Goal: Task Accomplishment & Management: Manage account settings

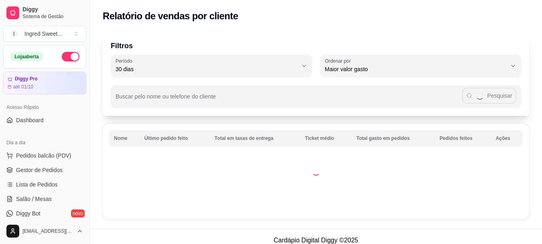
select select "30"
select select "HIGHEST_TOTAL_SPENT_WITH_ORDERS"
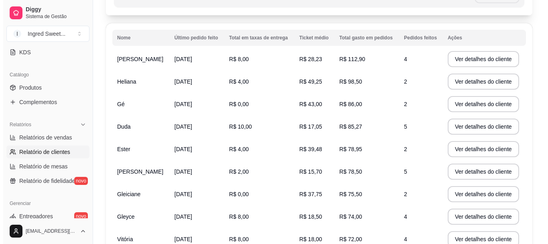
scroll to position [120, 0]
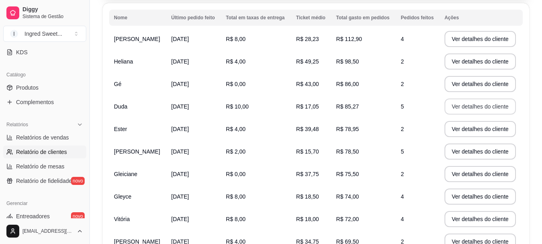
click at [454, 108] on button "Ver detalhes do cliente" at bounding box center [480, 106] width 71 height 16
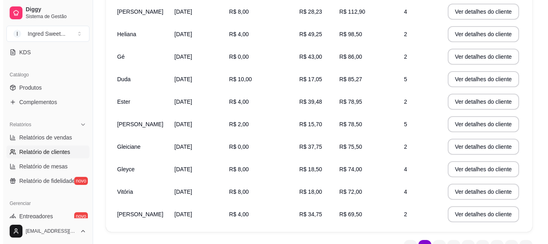
scroll to position [161, 0]
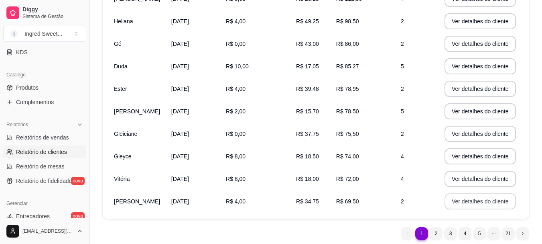
click at [445, 199] on button "Ver detalhes do cliente" at bounding box center [480, 201] width 71 height 16
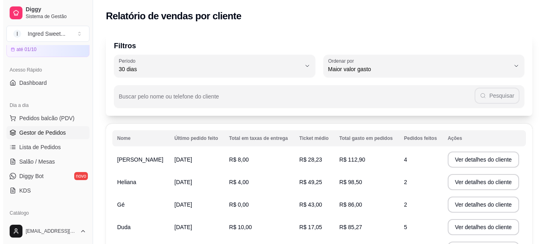
scroll to position [15, 0]
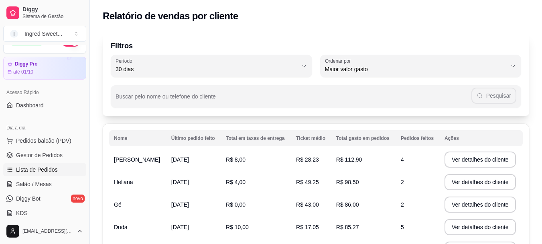
click at [30, 166] on span "Lista de Pedidos" at bounding box center [37, 169] width 42 height 8
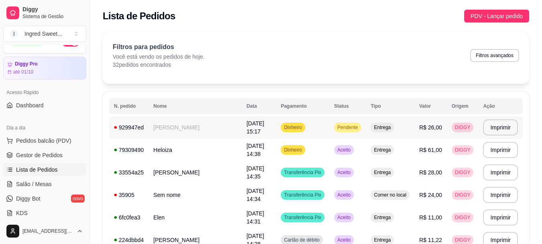
click at [336, 128] on span "Pendente" at bounding box center [348, 127] width 24 height 6
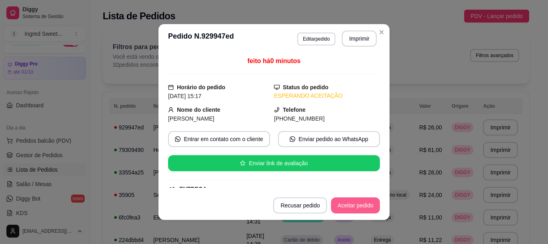
click at [370, 205] on button "Aceitar pedido" at bounding box center [355, 205] width 49 height 16
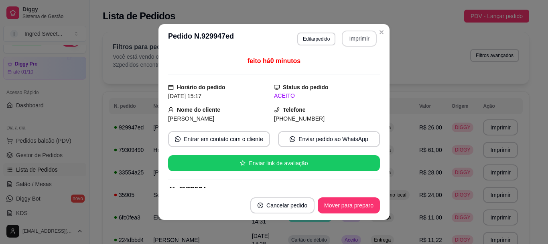
click at [351, 35] on button "Imprimir" at bounding box center [359, 39] width 35 height 16
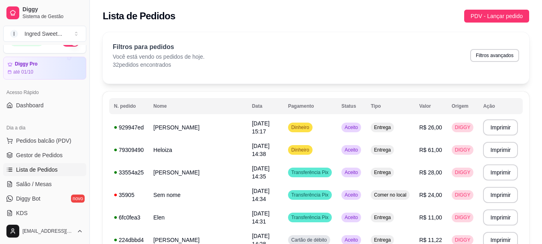
click at [412, 65] on div "Filtros para pedidos Você está vendo os pedidos de hoje. 32 pedidos encontrados…" at bounding box center [316, 55] width 407 height 26
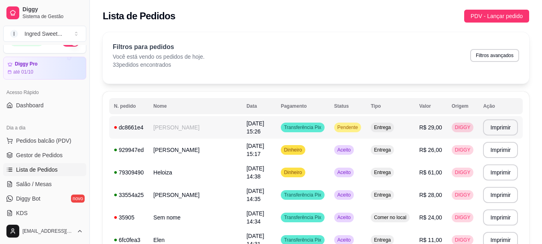
click at [349, 121] on td "Pendente" at bounding box center [347, 127] width 37 height 22
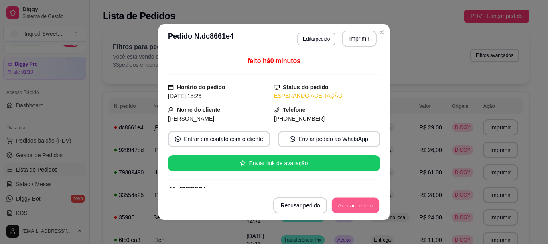
click at [360, 199] on button "Aceitar pedido" at bounding box center [355, 205] width 47 height 16
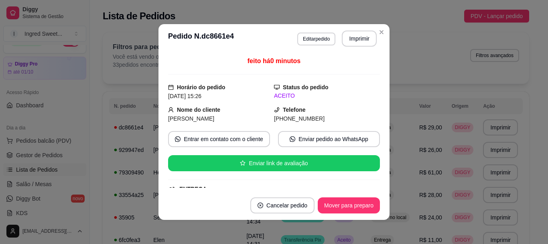
click at [360, 37] on button "Imprimir" at bounding box center [359, 39] width 35 height 16
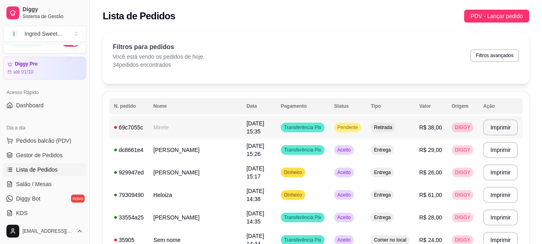
click at [316, 125] on td "Transferência Pix" at bounding box center [302, 127] width 53 height 22
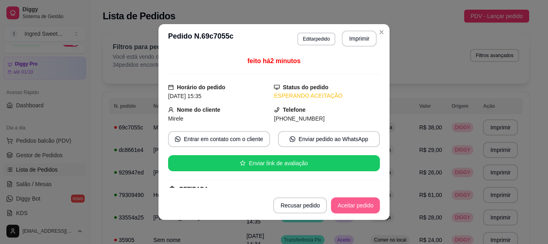
click at [349, 209] on button "Aceitar pedido" at bounding box center [355, 205] width 49 height 16
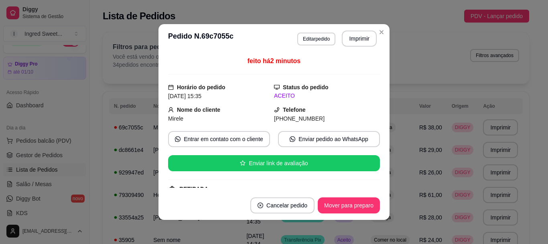
click at [358, 38] on button "Imprimir" at bounding box center [359, 39] width 35 height 16
click at [380, 35] on icon "Close" at bounding box center [381, 32] width 6 height 6
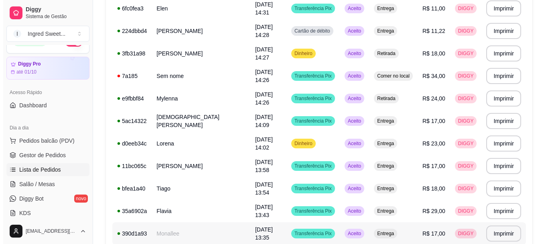
scroll to position [241, 0]
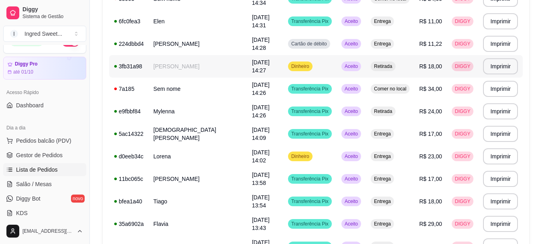
click at [252, 64] on span "[DATE] 14:27" at bounding box center [261, 66] width 18 height 14
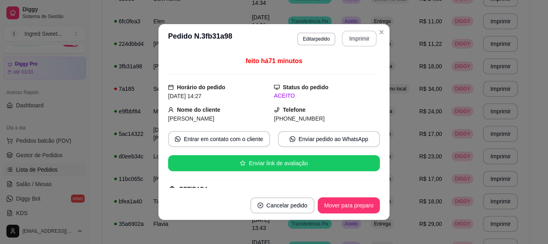
click at [348, 44] on button "Imprimir" at bounding box center [359, 39] width 35 height 16
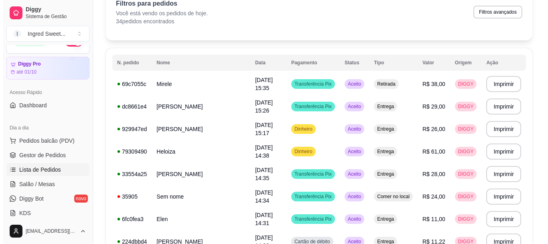
scroll to position [0, 0]
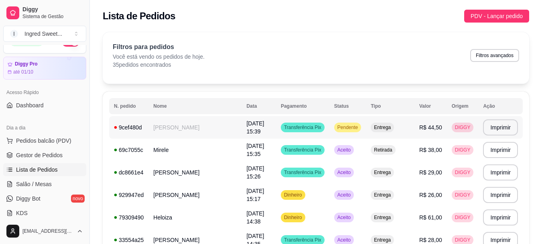
click at [336, 126] on span "Pendente" at bounding box center [348, 127] width 24 height 6
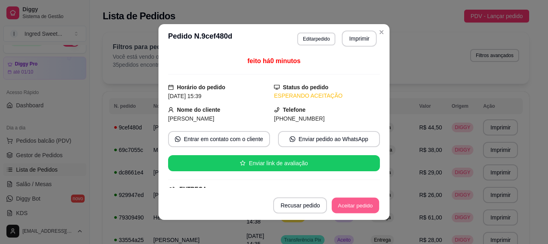
click at [340, 204] on button "Aceitar pedido" at bounding box center [355, 205] width 47 height 16
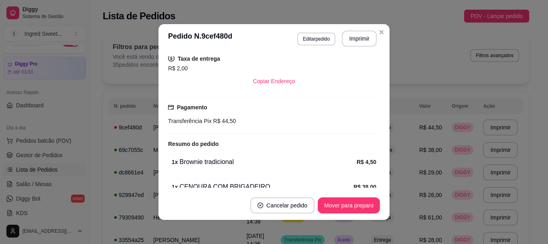
scroll to position [201, 0]
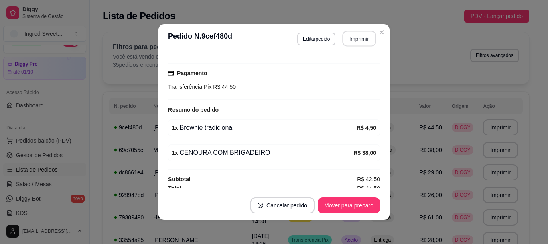
click at [358, 45] on button "Imprimir" at bounding box center [360, 39] width 34 height 16
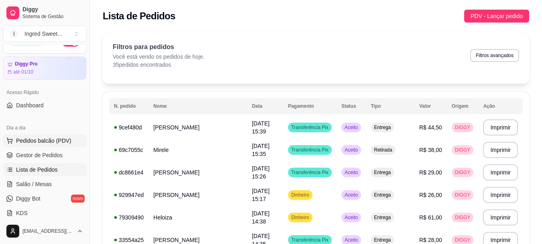
click at [18, 140] on span "Pedidos balcão (PDV)" at bounding box center [43, 140] width 55 height 8
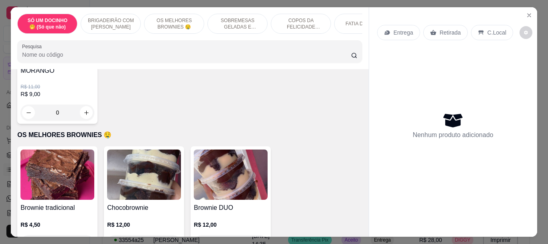
scroll to position [281, 0]
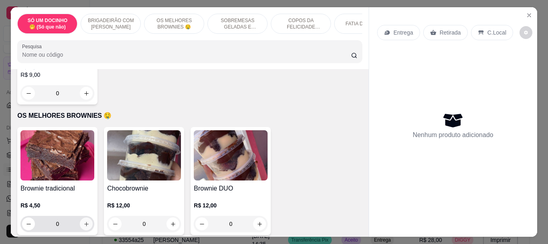
click at [83, 221] on icon "increase-product-quantity" at bounding box center [86, 224] width 6 height 6
type input "1"
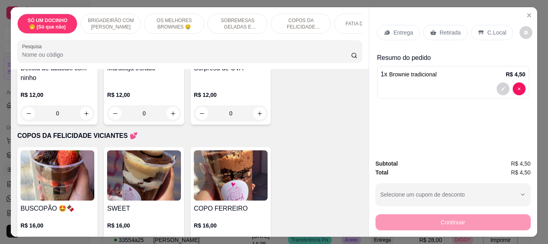
scroll to position [562, 0]
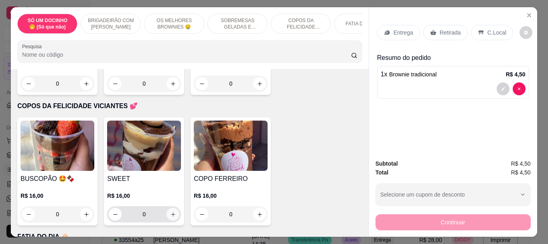
click at [167, 207] on button "increase-product-quantity" at bounding box center [173, 213] width 13 height 13
type input "1"
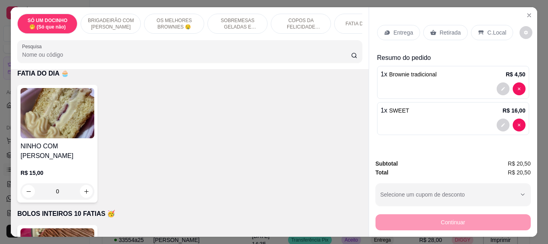
scroll to position [681, 0]
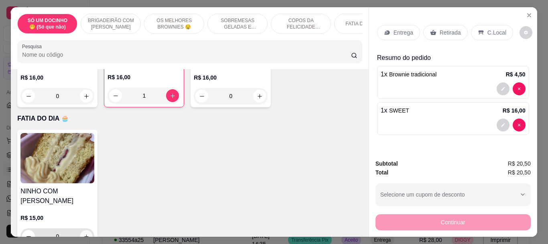
click at [86, 233] on icon "increase-product-quantity" at bounding box center [86, 236] width 6 height 6
type input "1"
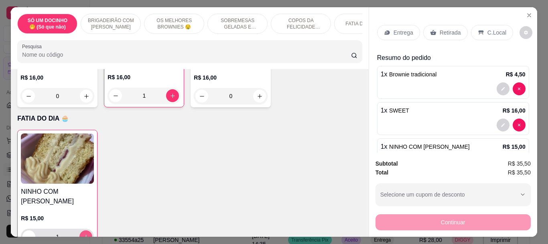
click at [488, 29] on p "C.Local" at bounding box center [497, 32] width 19 height 8
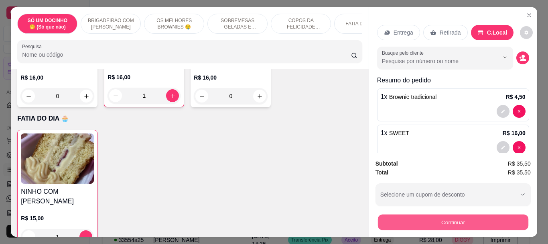
click at [440, 218] on button "Continuar" at bounding box center [453, 222] width 151 height 16
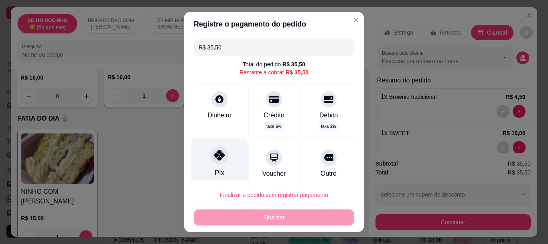
click at [214, 162] on div at bounding box center [220, 155] width 18 height 18
type input "R$ 0,00"
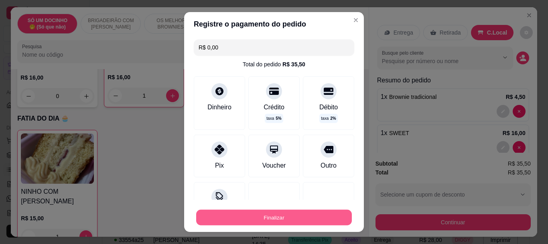
click at [252, 212] on button "Finalizar" at bounding box center [274, 217] width 156 height 16
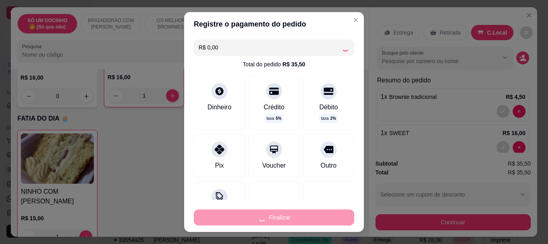
type input "0"
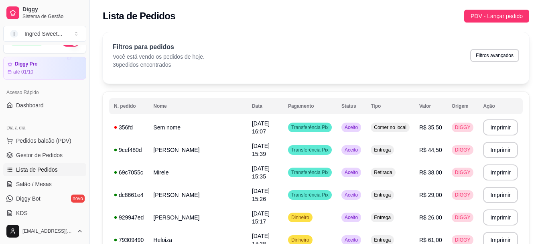
click at [0, 39] on div "Diggy Sistema de Gestão I Ingred Sweet ..." at bounding box center [44, 22] width 89 height 45
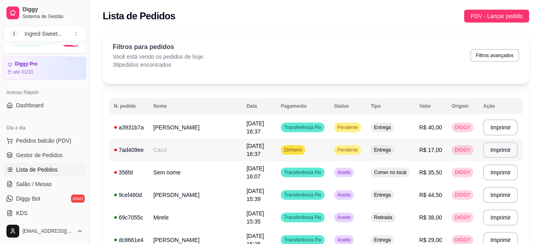
click at [336, 148] on span "Pendente" at bounding box center [348, 149] width 24 height 6
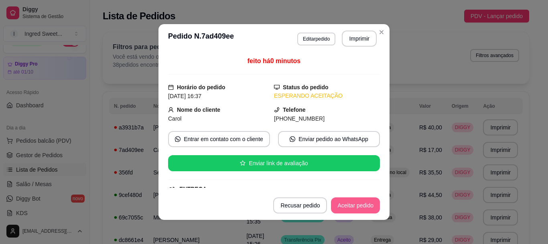
click at [368, 207] on button "Aceitar pedido" at bounding box center [355, 205] width 49 height 16
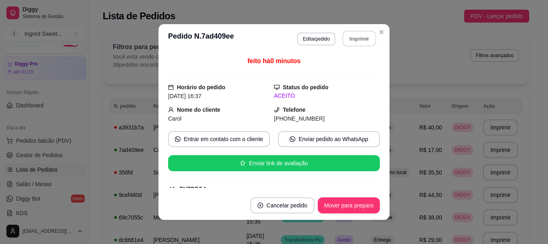
click at [355, 37] on button "Imprimir" at bounding box center [360, 39] width 34 height 16
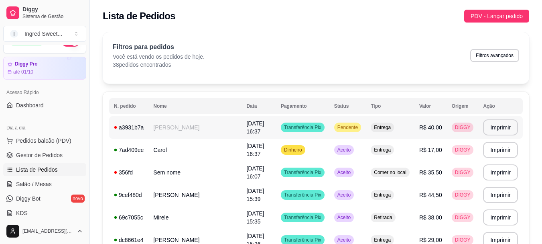
click at [425, 118] on td "R$ 40,00" at bounding box center [431, 127] width 33 height 22
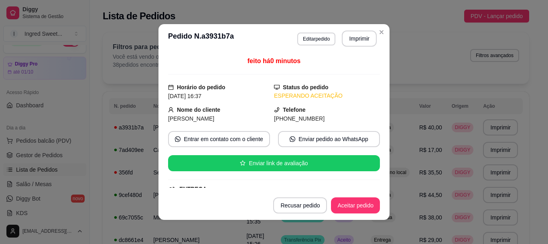
click at [366, 209] on button "Aceitar pedido" at bounding box center [355, 205] width 49 height 16
click at [369, 35] on button "Imprimir" at bounding box center [359, 39] width 35 height 16
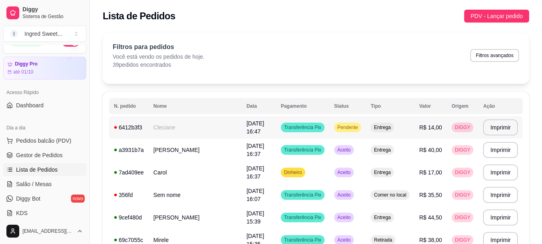
click at [423, 130] on span "R$ 14,00" at bounding box center [430, 127] width 23 height 6
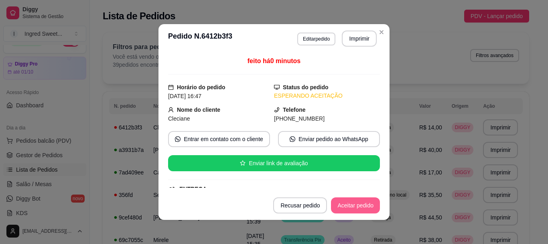
click at [361, 210] on button "Aceitar pedido" at bounding box center [355, 205] width 49 height 16
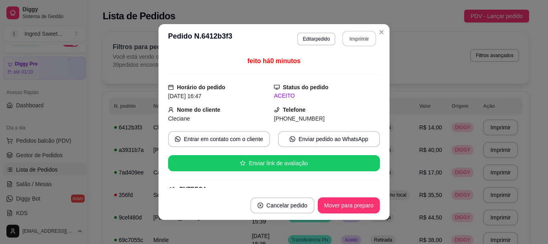
click at [358, 37] on button "Imprimir" at bounding box center [360, 39] width 34 height 16
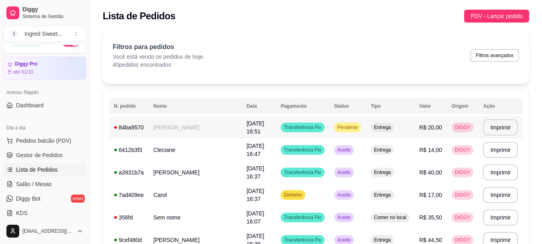
click at [428, 125] on span "R$ 20,00" at bounding box center [430, 127] width 23 height 6
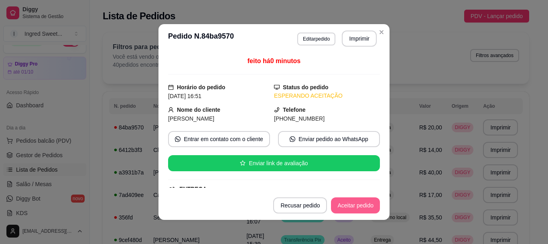
click at [368, 204] on button "Aceitar pedido" at bounding box center [355, 205] width 49 height 16
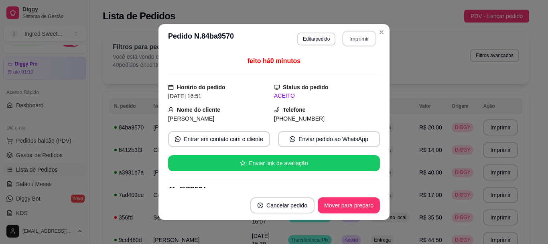
click at [350, 35] on button "Imprimir" at bounding box center [360, 39] width 34 height 16
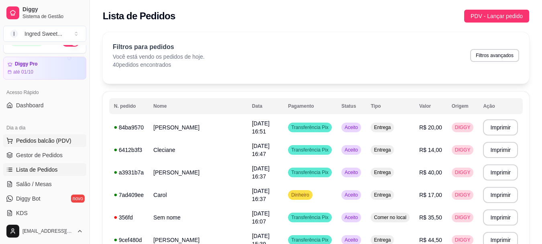
click at [51, 143] on span "Pedidos balcão (PDV)" at bounding box center [43, 140] width 55 height 8
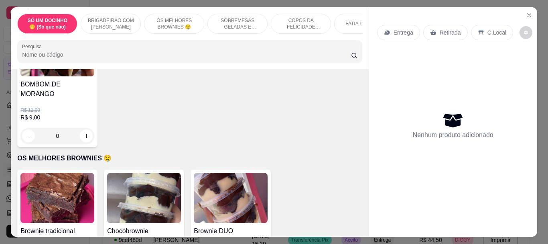
scroll to position [241, 0]
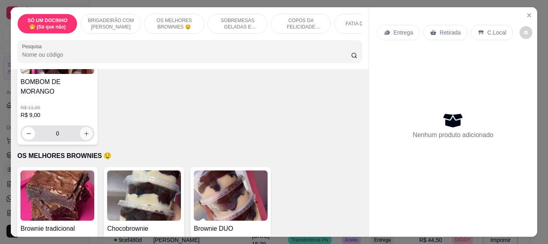
click at [86, 130] on icon "increase-product-quantity" at bounding box center [86, 133] width 6 height 6
type input "1"
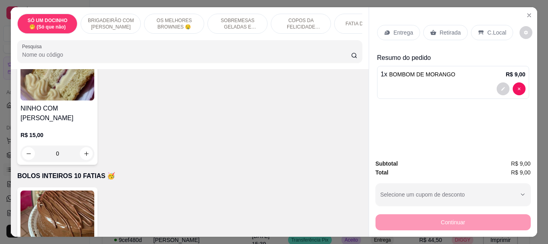
scroll to position [763, 0]
click at [85, 145] on div "0" at bounding box center [57, 153] width 71 height 16
click at [83, 150] on icon "increase-product-quantity" at bounding box center [86, 153] width 6 height 6
type input "1"
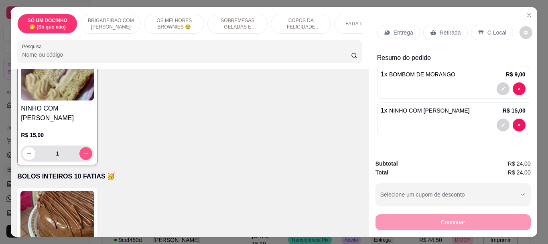
scroll to position [763, 0]
click at [488, 28] on p "C.Local" at bounding box center [497, 32] width 19 height 8
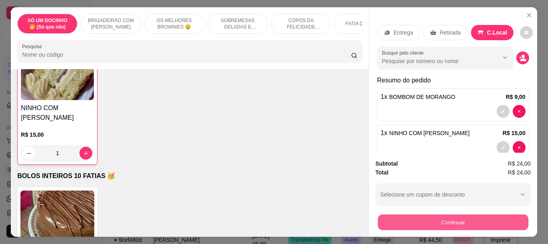
click at [417, 216] on button "Continuar" at bounding box center [453, 222] width 151 height 16
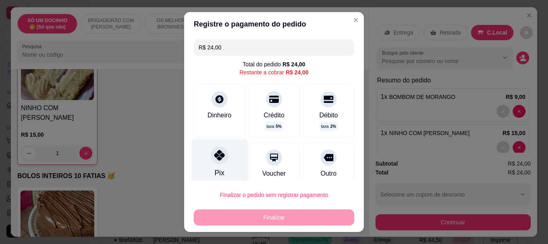
click at [214, 164] on div at bounding box center [220, 155] width 18 height 18
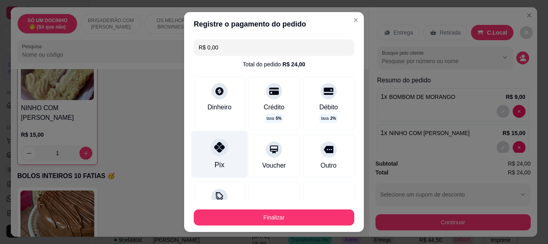
type input "R$ 0,00"
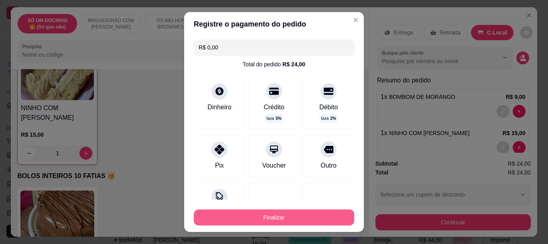
click at [231, 216] on button "Finalizar" at bounding box center [274, 217] width 161 height 16
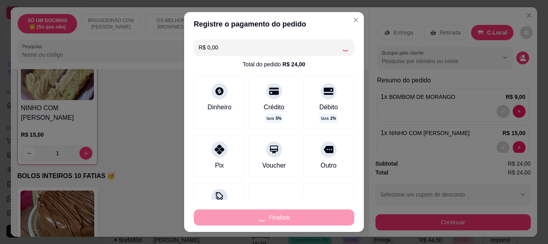
type input "0"
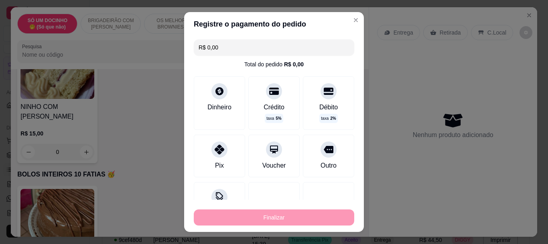
type input "-R$ 24,00"
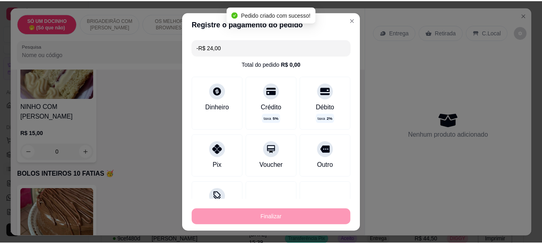
scroll to position [762, 0]
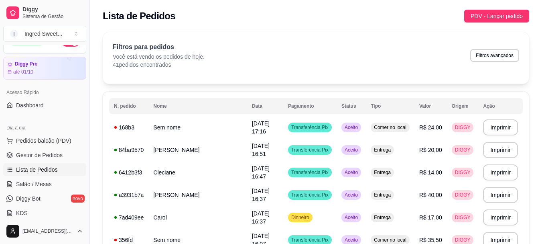
click at [256, 11] on div "Lista de Pedidos PDV - Lançar pedido" at bounding box center [316, 16] width 427 height 13
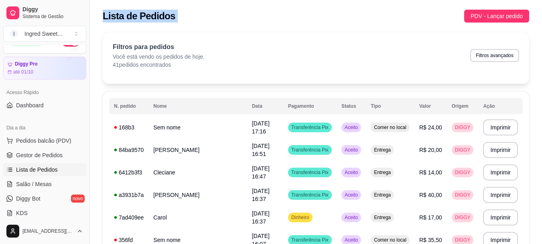
click at [256, 11] on div "Lista de Pedidos PDV - Lançar pedido" at bounding box center [316, 16] width 427 height 13
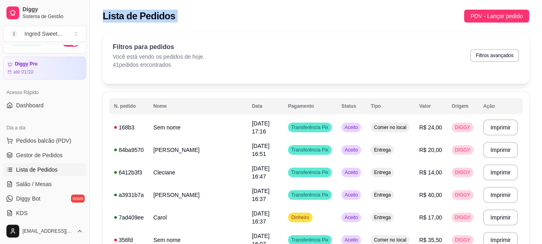
click at [256, 11] on div "Lista de Pedidos PDV - Lançar pedido" at bounding box center [316, 16] width 427 height 13
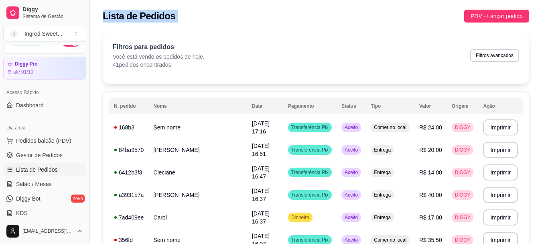
click at [256, 11] on div "Lista de Pedidos PDV - Lançar pedido" at bounding box center [316, 16] width 427 height 13
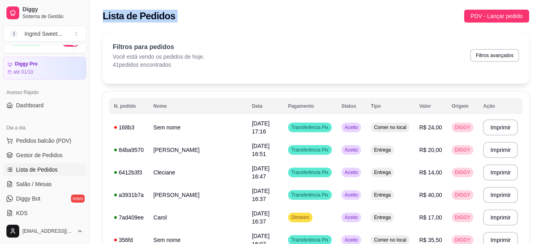
click at [256, 11] on div "Lista de Pedidos PDV - Lançar pedido" at bounding box center [316, 16] width 427 height 13
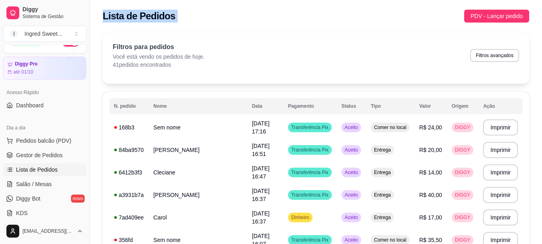
click at [256, 11] on div "Lista de Pedidos PDV - Lançar pedido" at bounding box center [316, 16] width 427 height 13
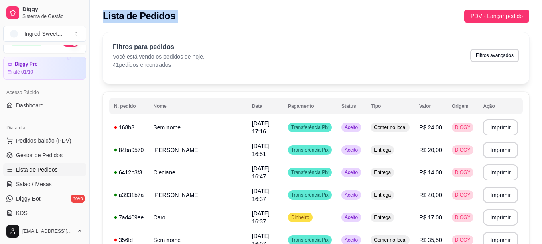
click at [256, 11] on div "Lista de Pedidos PDV - Lançar pedido" at bounding box center [316, 16] width 427 height 13
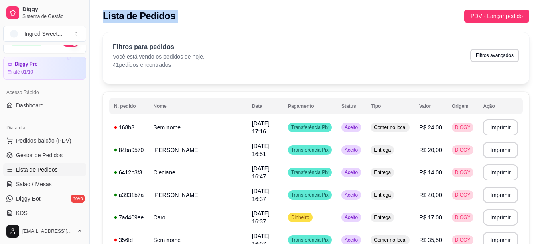
click at [256, 11] on div "Lista de Pedidos PDV - Lançar pedido" at bounding box center [316, 16] width 427 height 13
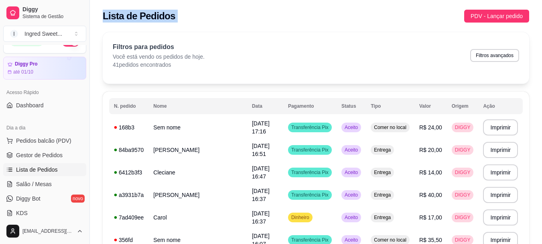
click at [256, 11] on div "Lista de Pedidos PDV - Lançar pedido" at bounding box center [316, 16] width 427 height 13
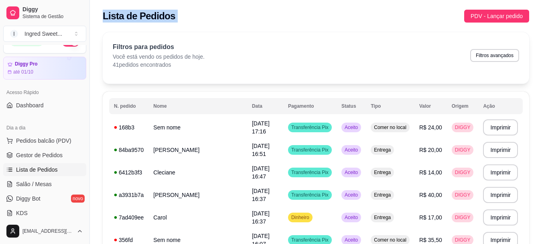
click at [256, 11] on div "Lista de Pedidos PDV - Lançar pedido" at bounding box center [316, 16] width 427 height 13
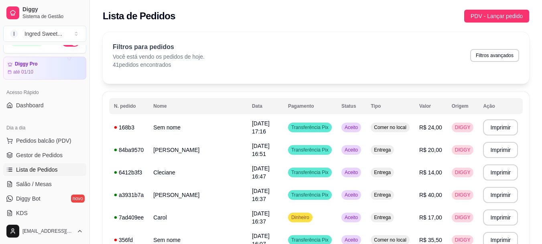
click at [256, 11] on div "Lista de Pedidos PDV - Lançar pedido" at bounding box center [316, 16] width 427 height 13
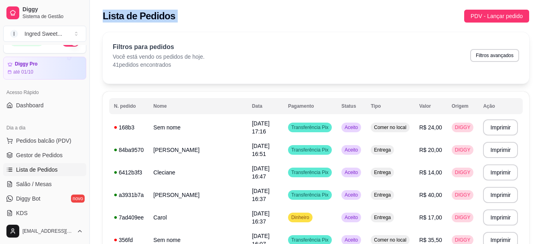
click at [256, 11] on div "Lista de Pedidos PDV - Lançar pedido" at bounding box center [316, 16] width 427 height 13
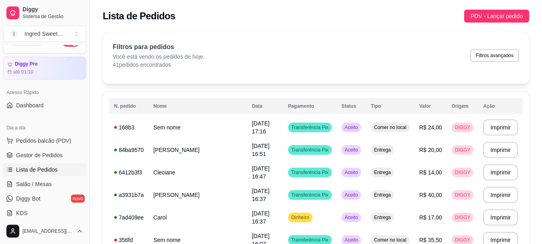
click at [256, 11] on div "Lista de Pedidos PDV - Lançar pedido" at bounding box center [316, 16] width 427 height 13
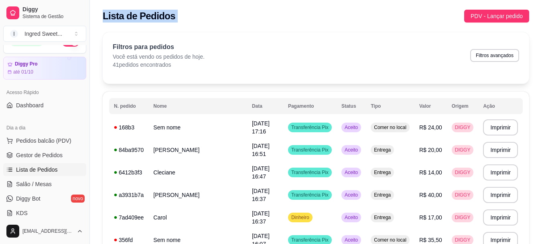
click at [256, 11] on div "Lista de Pedidos PDV - Lançar pedido" at bounding box center [316, 16] width 427 height 13
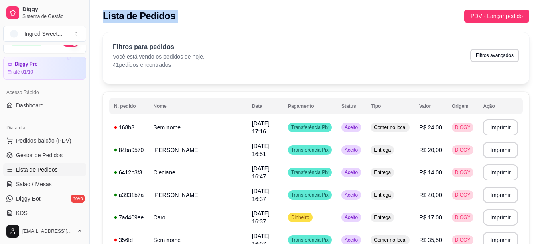
click at [256, 11] on div "Lista de Pedidos PDV - Lançar pedido" at bounding box center [316, 16] width 427 height 13
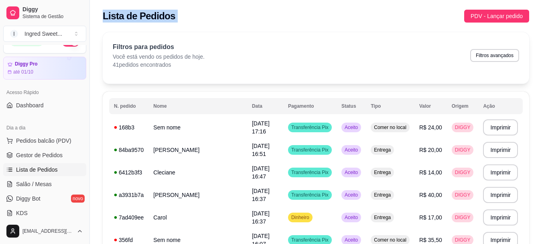
click at [256, 11] on div "Lista de Pedidos PDV - Lançar pedido" at bounding box center [316, 16] width 427 height 13
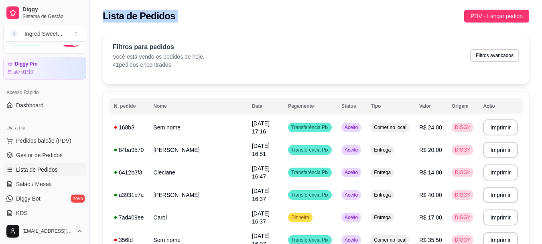
click at [256, 11] on div "Lista de Pedidos PDV - Lançar pedido" at bounding box center [316, 16] width 427 height 13
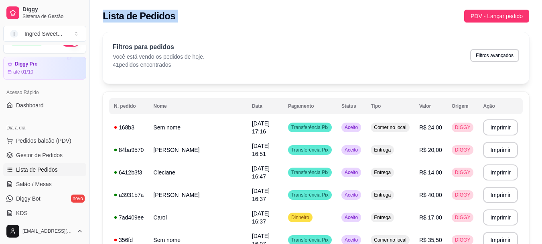
click at [256, 11] on div "Lista de Pedidos PDV - Lançar pedido" at bounding box center [316, 16] width 427 height 13
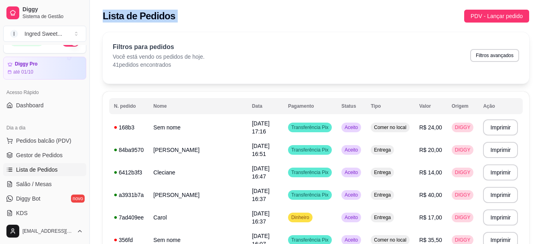
click at [256, 11] on div "Lista de Pedidos PDV - Lançar pedido" at bounding box center [316, 16] width 427 height 13
